Goal: Information Seeking & Learning: Learn about a topic

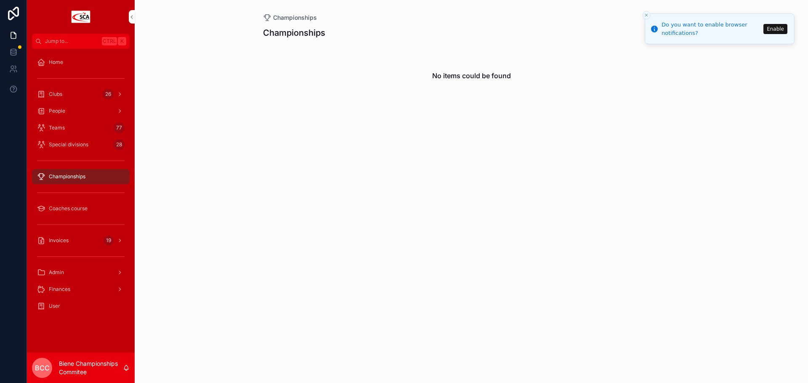
click at [643, 17] on button "Close toast" at bounding box center [646, 15] width 8 height 8
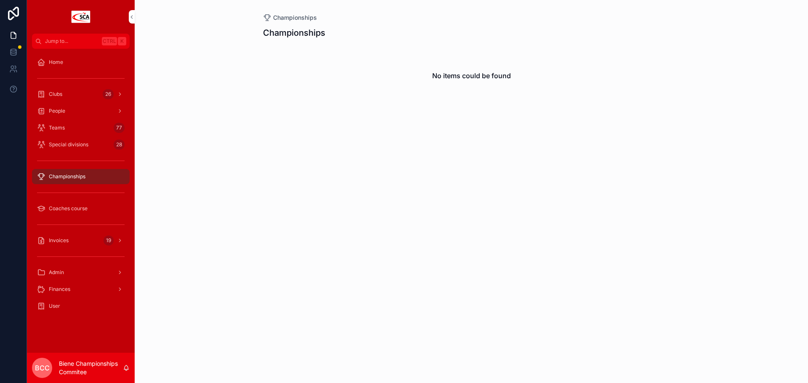
click at [59, 178] on span "Championships" at bounding box center [67, 176] width 37 height 7
click at [59, 95] on span "Clubs" at bounding box center [55, 94] width 13 height 7
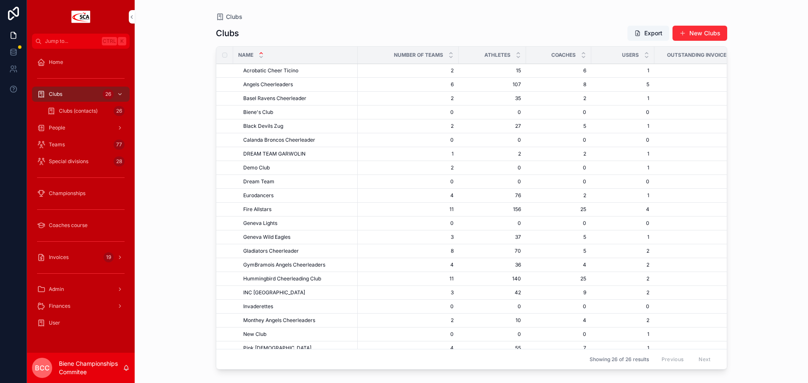
click at [72, 194] on span "Championships" at bounding box center [67, 193] width 37 height 7
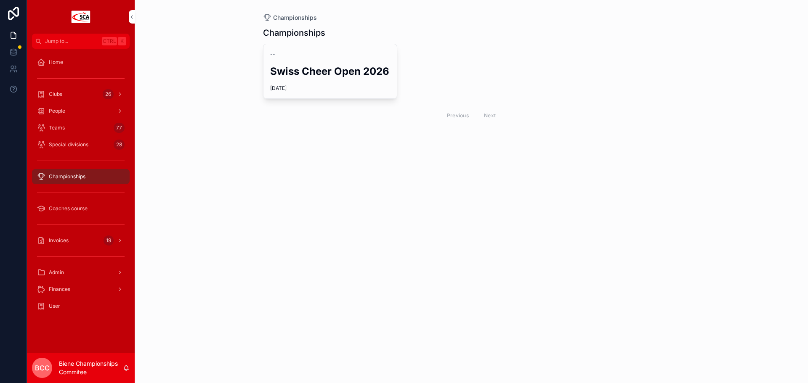
click at [332, 73] on h2 "Swiss Cheer Open 2026" at bounding box center [330, 71] width 120 height 14
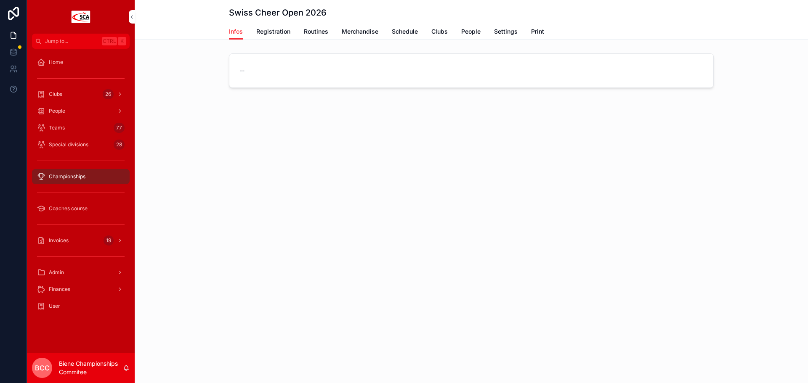
click at [263, 32] on span "Registration" at bounding box center [273, 31] width 34 height 8
click at [317, 29] on span "Routines" at bounding box center [316, 31] width 24 height 8
click at [280, 34] on span "Registration" at bounding box center [273, 31] width 34 height 8
click at [327, 30] on span "Routines" at bounding box center [316, 31] width 24 height 8
click at [646, 60] on button "New Routines" at bounding box center [682, 61] width 63 height 15
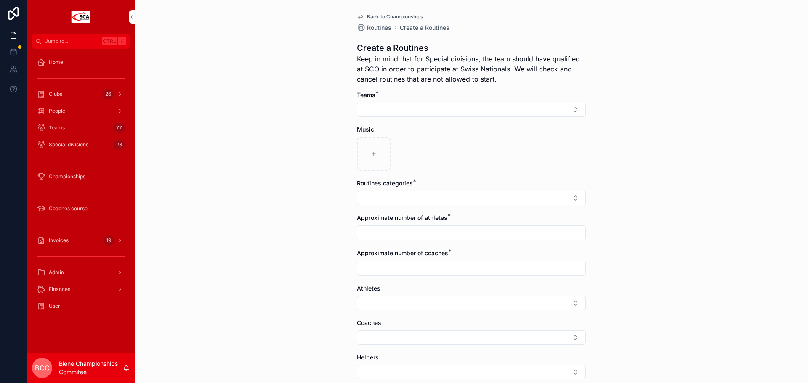
click at [360, 17] on icon "scrollable content" at bounding box center [360, 16] width 7 height 7
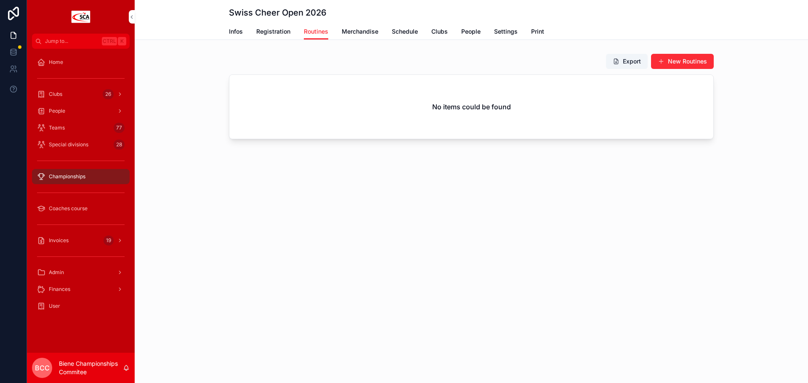
click at [241, 34] on span "Infos" at bounding box center [236, 31] width 14 height 8
click at [271, 31] on span "Registration" at bounding box center [273, 31] width 34 height 8
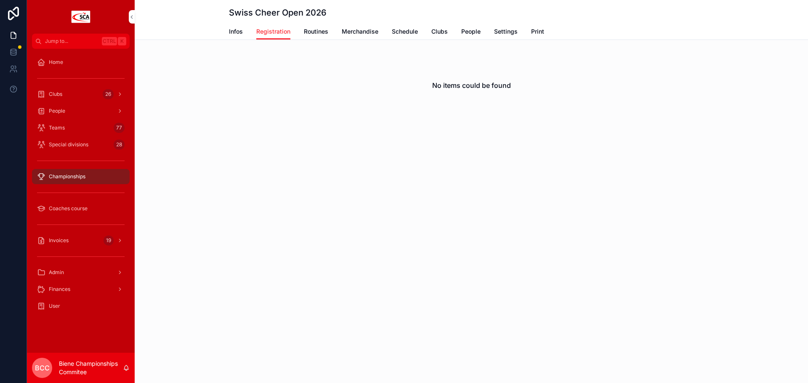
click at [74, 177] on span "Championships" at bounding box center [67, 176] width 37 height 7
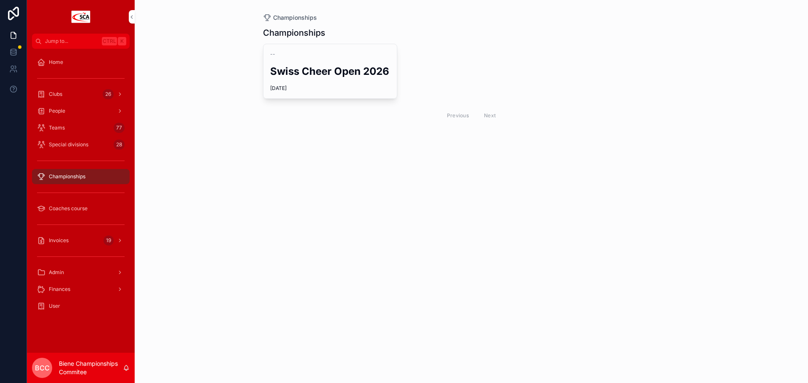
click at [457, 117] on div "Previous Next" at bounding box center [471, 115] width 61 height 13
click at [497, 117] on div "Previous Next" at bounding box center [471, 115] width 61 height 13
click at [318, 76] on h2 "Swiss Cheer Open 2026" at bounding box center [330, 71] width 120 height 14
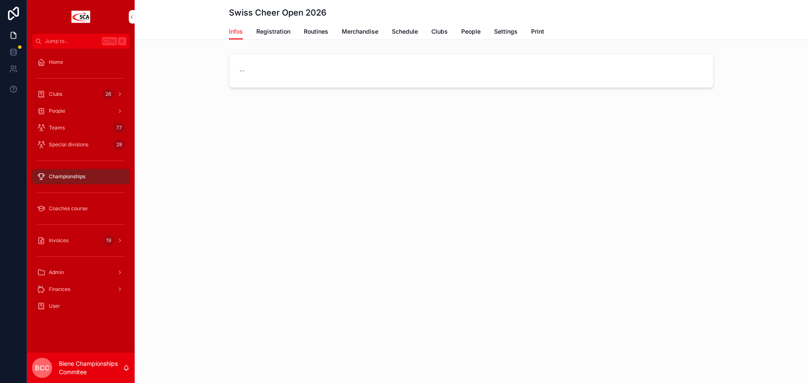
drag, startPoint x: 273, startPoint y: 33, endPoint x: 302, endPoint y: 31, distance: 29.1
click at [273, 32] on span "Registration" at bounding box center [273, 31] width 34 height 8
click at [325, 31] on span "Routines" at bounding box center [316, 31] width 24 height 8
click at [357, 29] on span "Merchandise" at bounding box center [360, 31] width 37 height 8
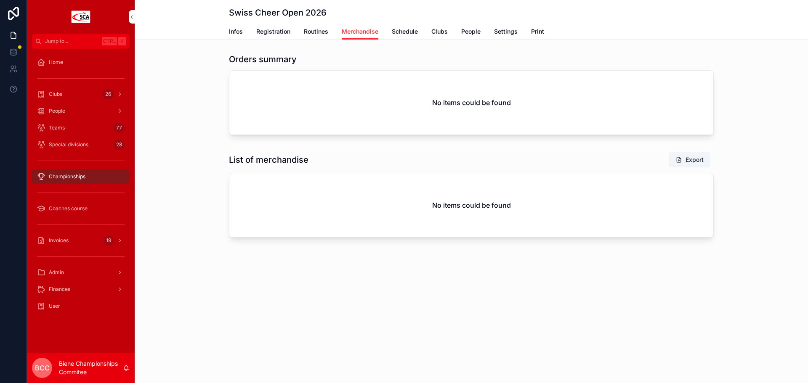
click at [403, 29] on span "Schedule" at bounding box center [405, 31] width 26 height 8
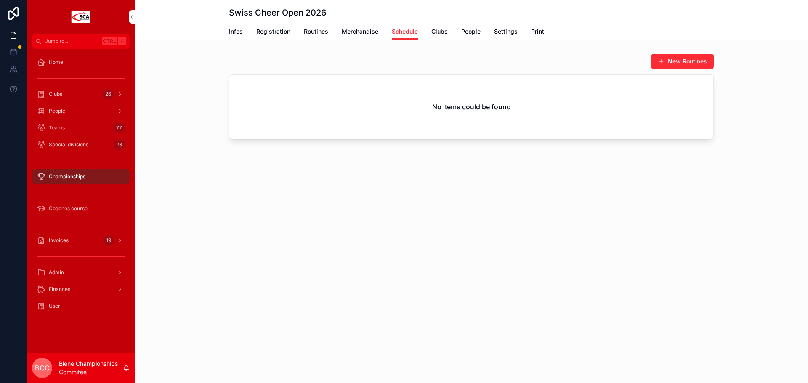
click at [346, 33] on span "Merchandise" at bounding box center [360, 31] width 37 height 8
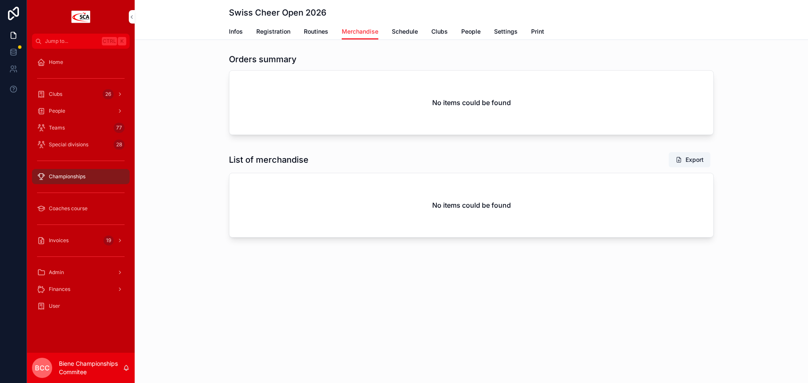
click at [320, 34] on span "Routines" at bounding box center [316, 31] width 24 height 8
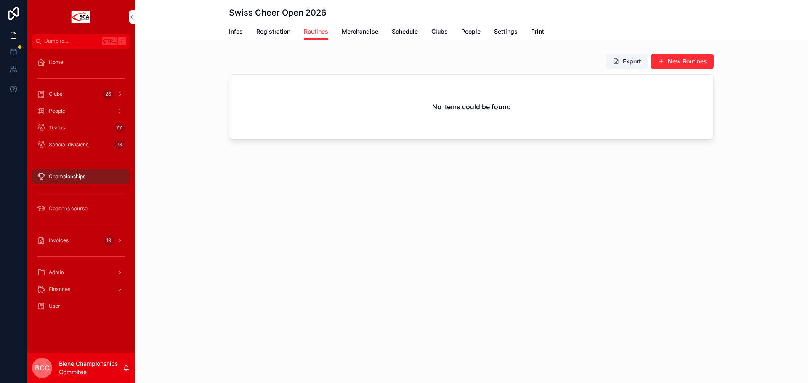
click at [273, 33] on span "Registration" at bounding box center [273, 31] width 34 height 8
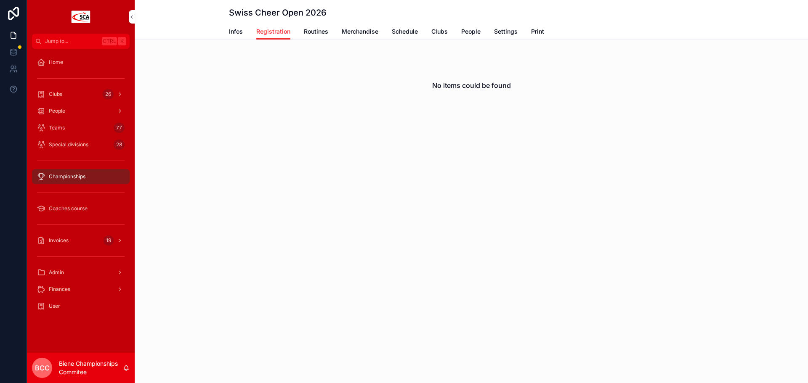
click at [406, 33] on span "Schedule" at bounding box center [405, 31] width 26 height 8
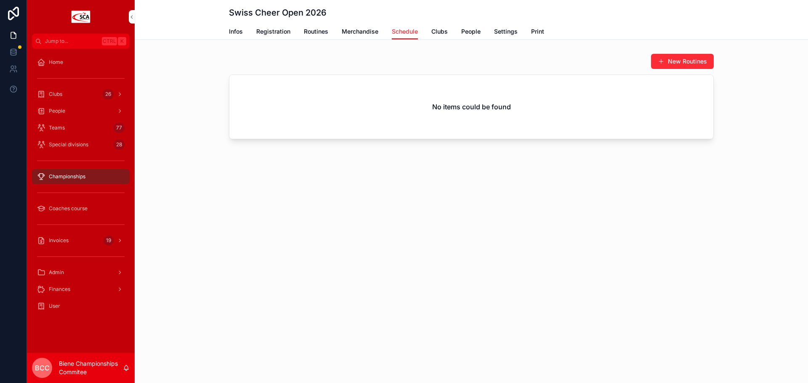
click at [439, 32] on span "Clubs" at bounding box center [439, 31] width 16 height 8
click at [464, 32] on span "People" at bounding box center [470, 31] width 19 height 8
click at [501, 32] on span "Settings" at bounding box center [506, 31] width 24 height 8
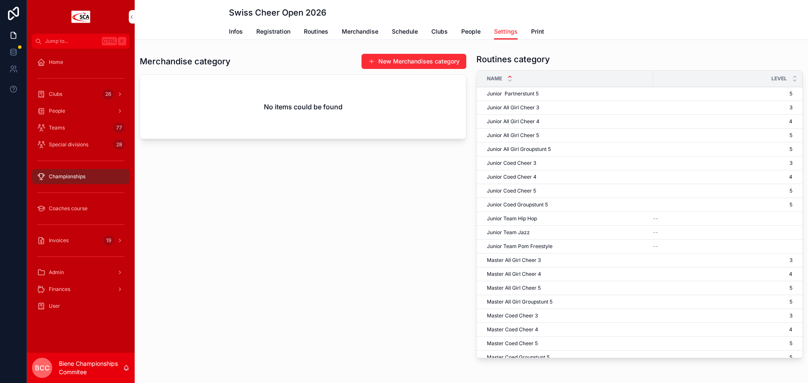
click at [539, 32] on span "Print" at bounding box center [537, 31] width 13 height 8
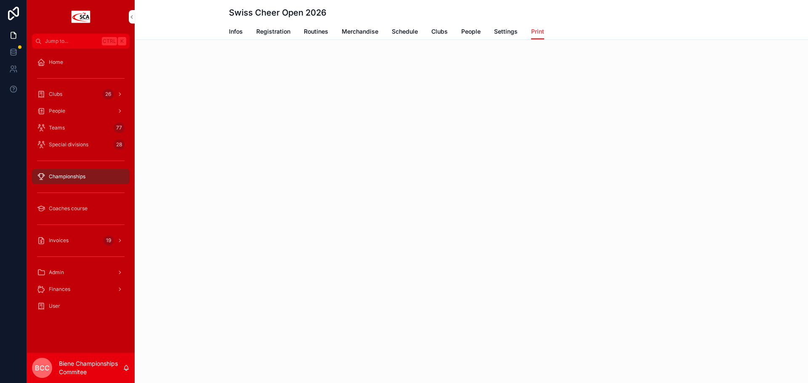
click at [505, 32] on span "Settings" at bounding box center [506, 31] width 24 height 8
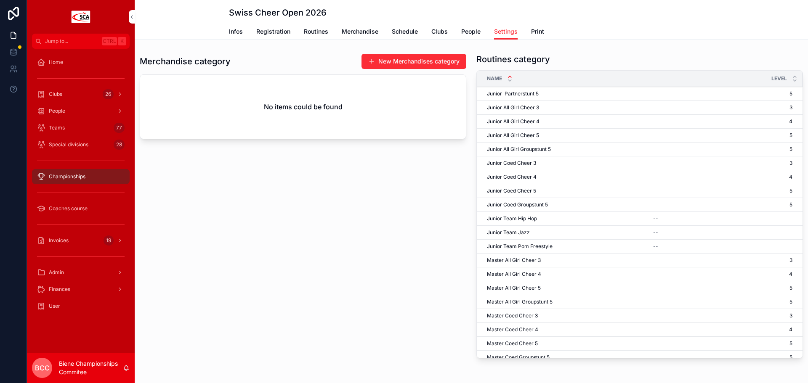
click at [230, 31] on span "Infos" at bounding box center [236, 31] width 14 height 8
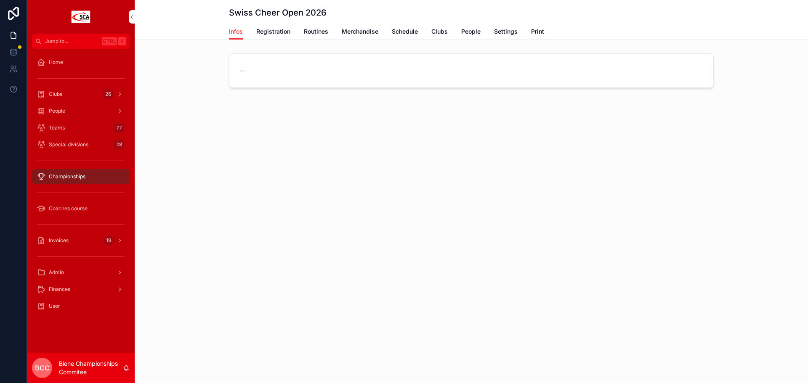
click at [271, 32] on span "Registration" at bounding box center [273, 31] width 34 height 8
click at [318, 29] on span "Routines" at bounding box center [316, 31] width 24 height 8
click at [368, 34] on span "Merchandise" at bounding box center [360, 31] width 37 height 8
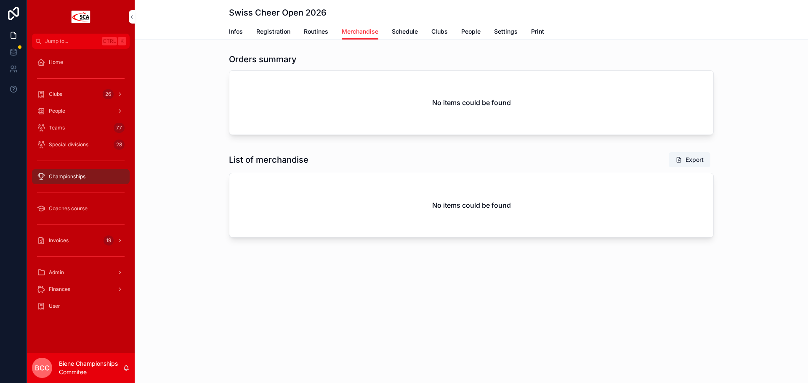
click at [413, 32] on span "Schedule" at bounding box center [405, 31] width 26 height 8
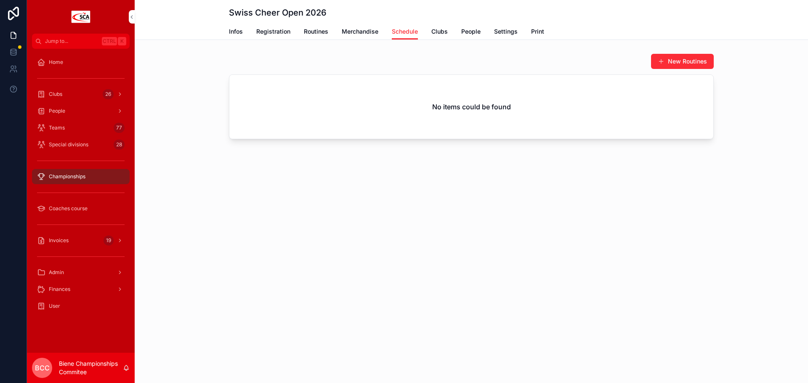
click at [448, 32] on div "Infos Registration Routines Merchandise Schedule Clubs People Settings Print" at bounding box center [471, 32] width 485 height 16
click at [238, 32] on span "Infos" at bounding box center [236, 31] width 14 height 8
